Goal: Task Accomplishment & Management: Manage account settings

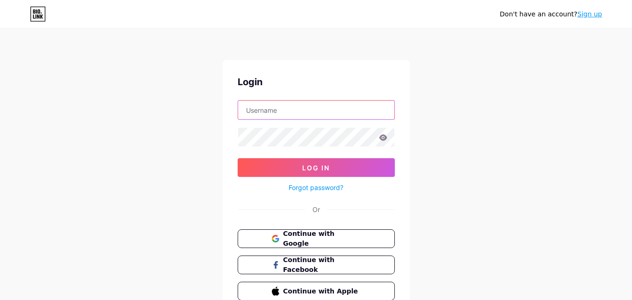
click at [345, 105] on input "text" at bounding box center [316, 110] width 156 height 19
click at [238, 158] on button "Log In" at bounding box center [316, 167] width 157 height 19
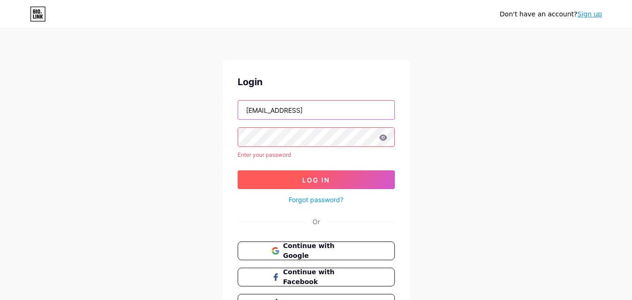
scroll to position [0, 0]
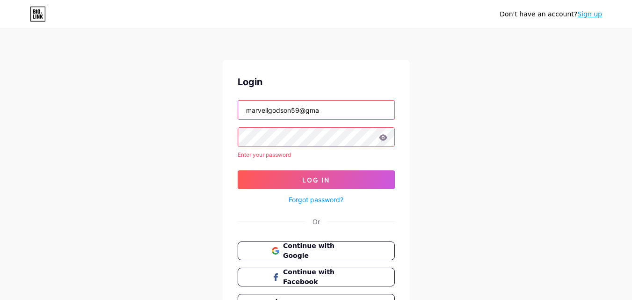
type input "[EMAIL_ADDRESS][DOMAIN_NAME]"
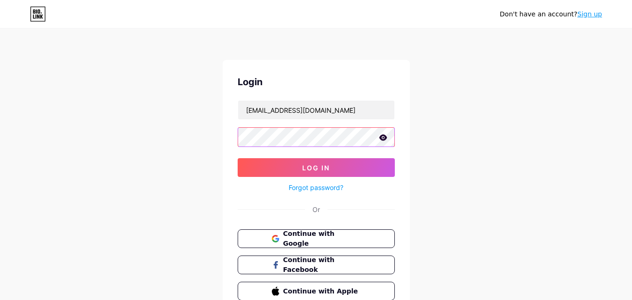
click at [238, 158] on button "Log In" at bounding box center [316, 167] width 157 height 19
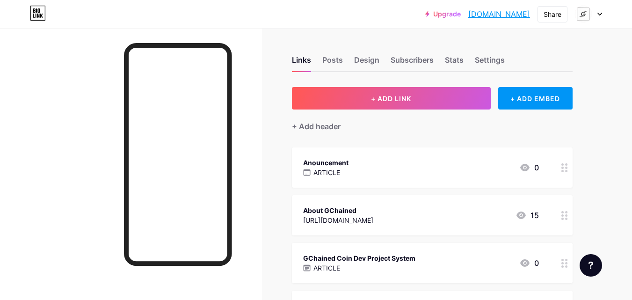
click at [598, 17] on div at bounding box center [588, 14] width 27 height 17
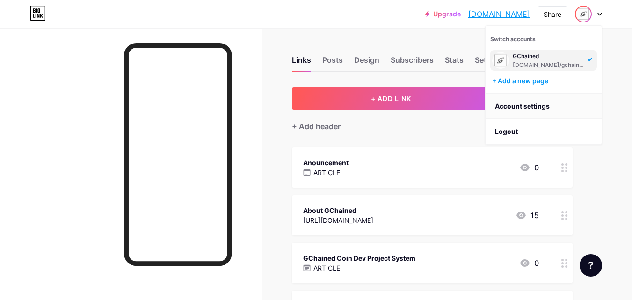
click at [560, 110] on link "Account settings" at bounding box center [544, 106] width 116 height 25
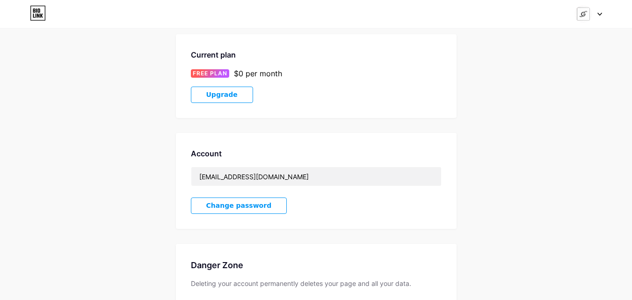
scroll to position [223, 0]
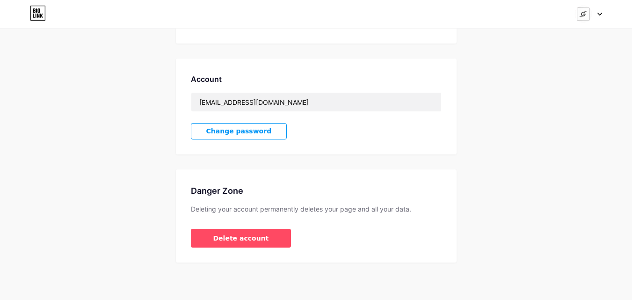
click at [255, 123] on button "Change password" at bounding box center [239, 131] width 96 height 16
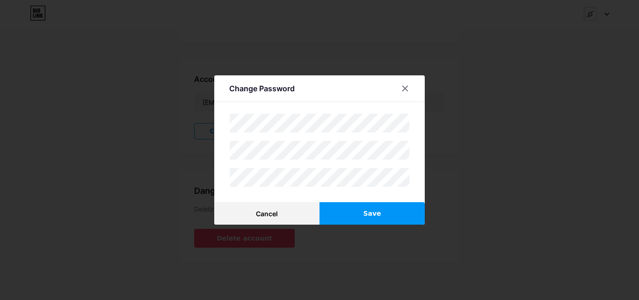
click at [333, 212] on button "Save" at bounding box center [371, 213] width 105 height 22
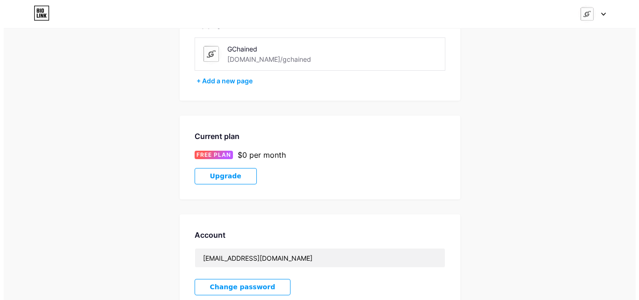
scroll to position [0, 0]
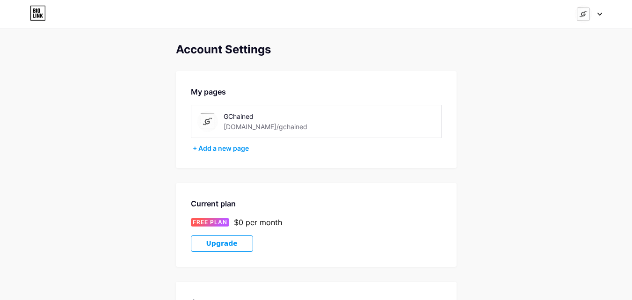
click at [597, 15] on div at bounding box center [588, 14] width 27 height 17
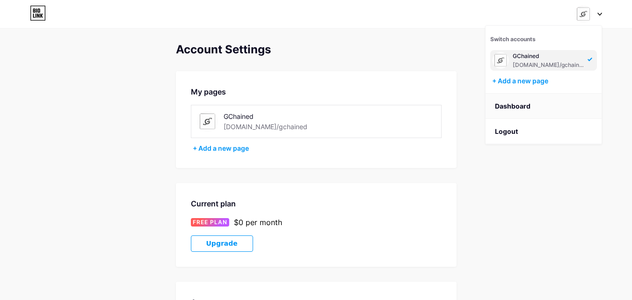
click at [527, 101] on link "Dashboard" at bounding box center [544, 106] width 116 height 25
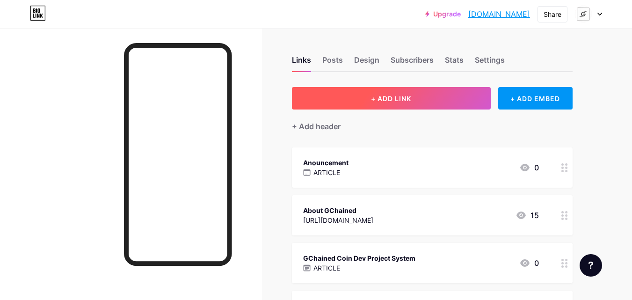
click at [402, 100] on span "+ ADD LINK" at bounding box center [391, 98] width 40 height 8
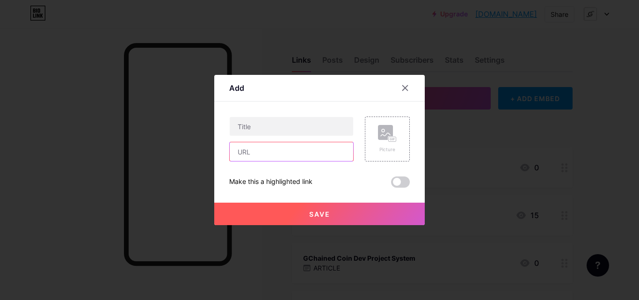
click at [324, 147] on input "text" at bounding box center [291, 151] width 123 height 19
paste input "[URL][DOMAIN_NAME]"
type input "[URL][DOMAIN_NAME]"
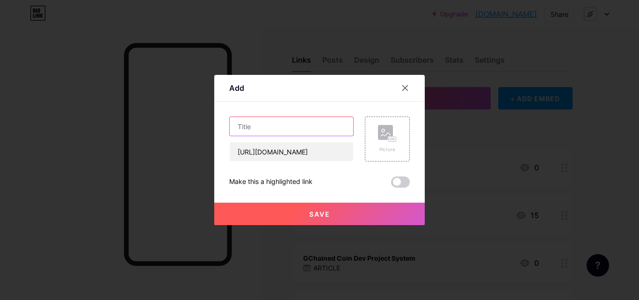
click at [319, 127] on input "text" at bounding box center [291, 126] width 123 height 19
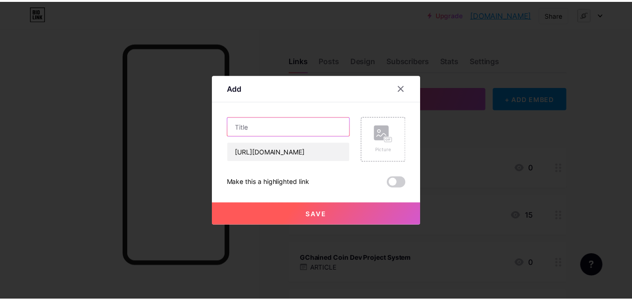
scroll to position [0, 0]
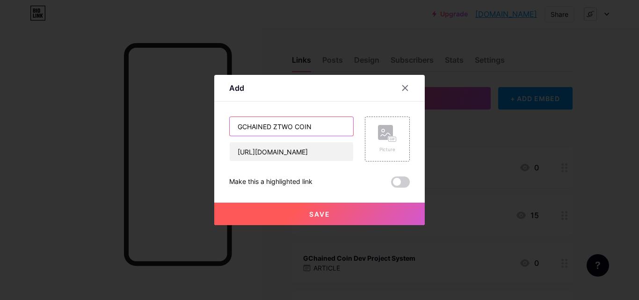
type input "GCHAINED ZTWO COIN"
click at [320, 210] on span "Save" at bounding box center [319, 214] width 21 height 8
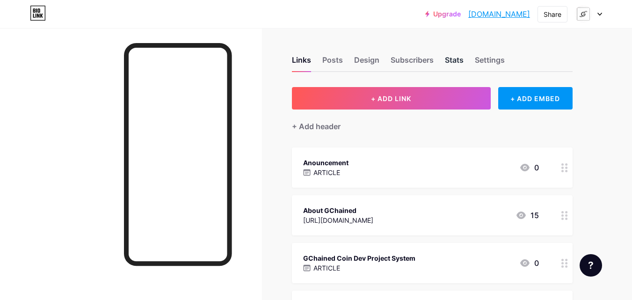
click at [455, 61] on div "Stats" at bounding box center [454, 62] width 19 height 17
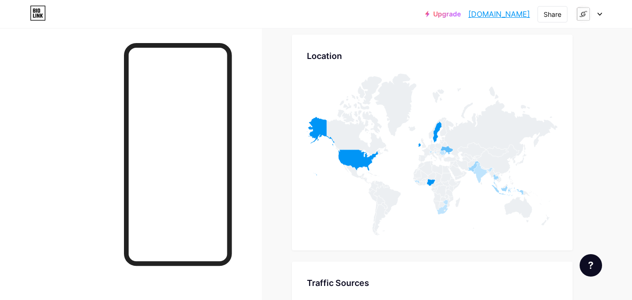
scroll to position [3798, 0]
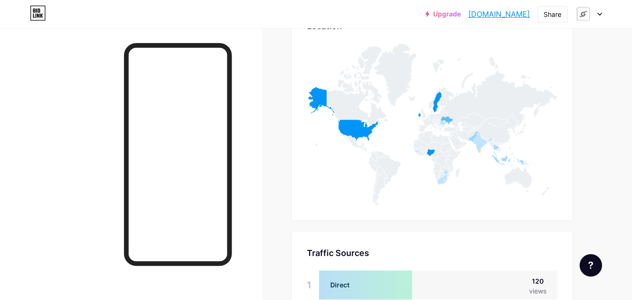
click at [597, 15] on div at bounding box center [588, 14] width 27 height 17
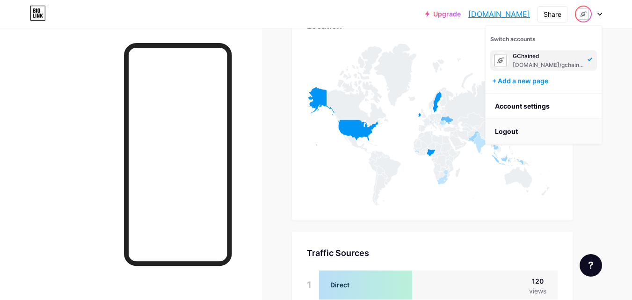
click at [551, 126] on li "Logout" at bounding box center [544, 131] width 116 height 25
